Goal: Task Accomplishment & Management: Use online tool/utility

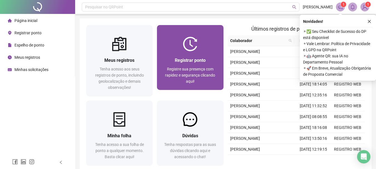
click at [179, 71] on span "Registre sua presença com rapidez e segurança clicando aqui!" at bounding box center [190, 75] width 50 height 17
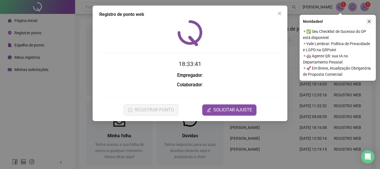
click at [369, 23] on button "button" at bounding box center [369, 21] width 7 height 7
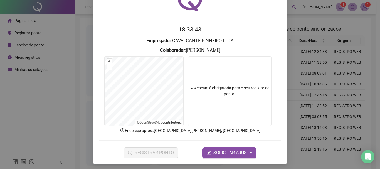
scroll to position [36, 0]
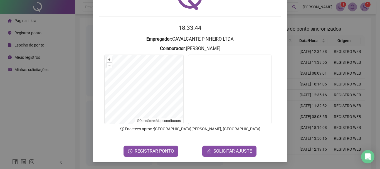
click at [151, 155] on button "REGISTRAR PONTO" at bounding box center [151, 150] width 55 height 11
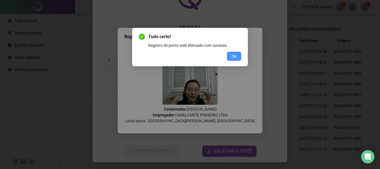
click at [230, 54] on button "OK" at bounding box center [234, 56] width 14 height 9
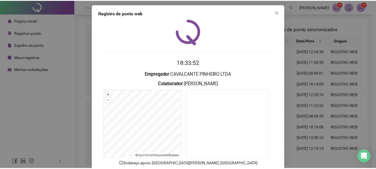
scroll to position [0, 0]
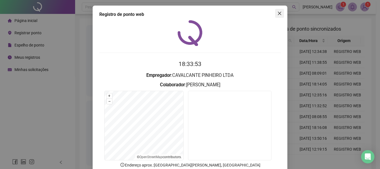
click at [278, 13] on icon "close" at bounding box center [279, 13] width 4 height 4
